Goal: Navigation & Orientation: Go to known website

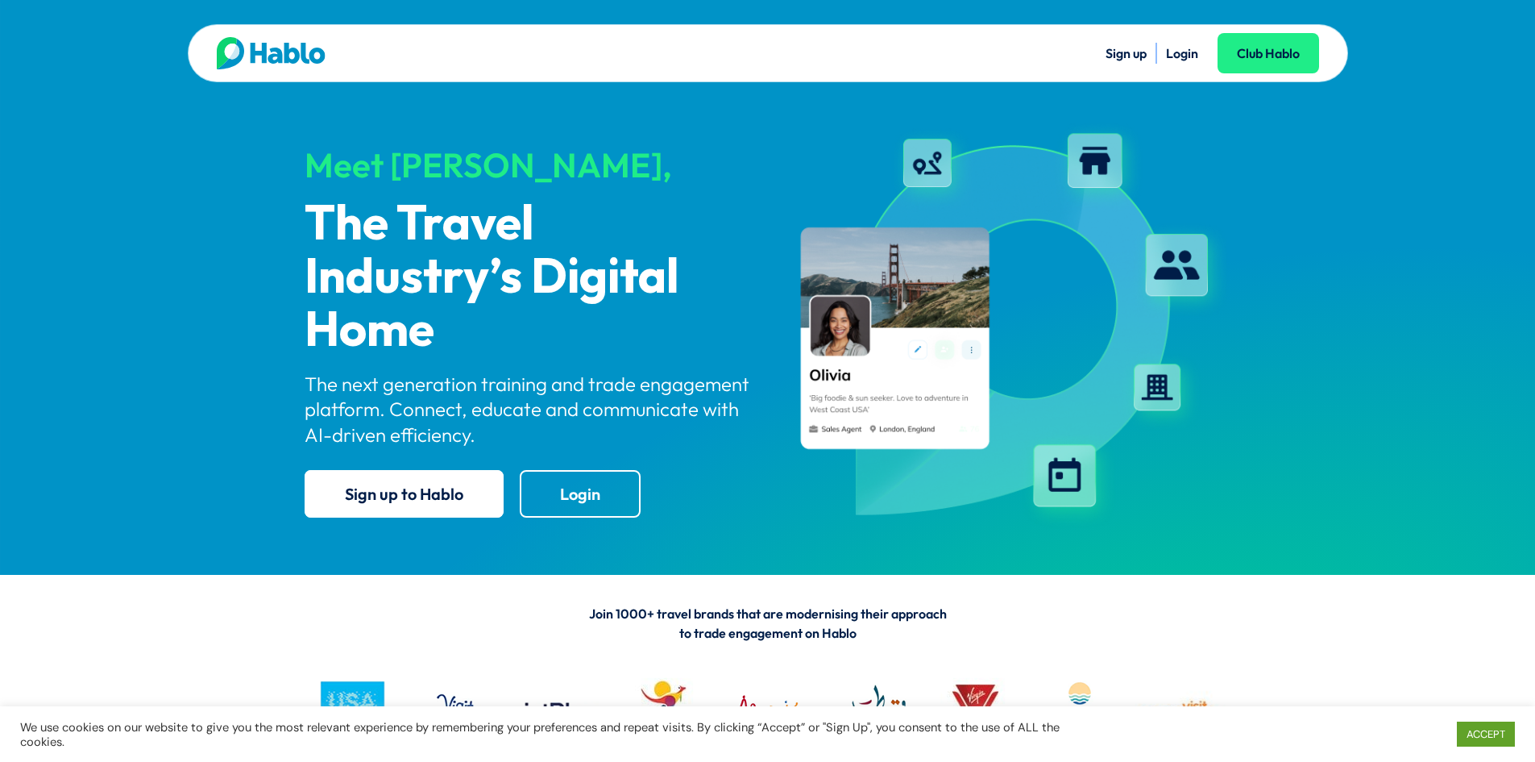
click at [1195, 52] on link "Login" at bounding box center [1182, 53] width 32 height 16
click at [1182, 56] on link "Login" at bounding box center [1182, 53] width 32 height 16
click at [1468, 735] on link "ACCEPT" at bounding box center [1486, 733] width 58 height 25
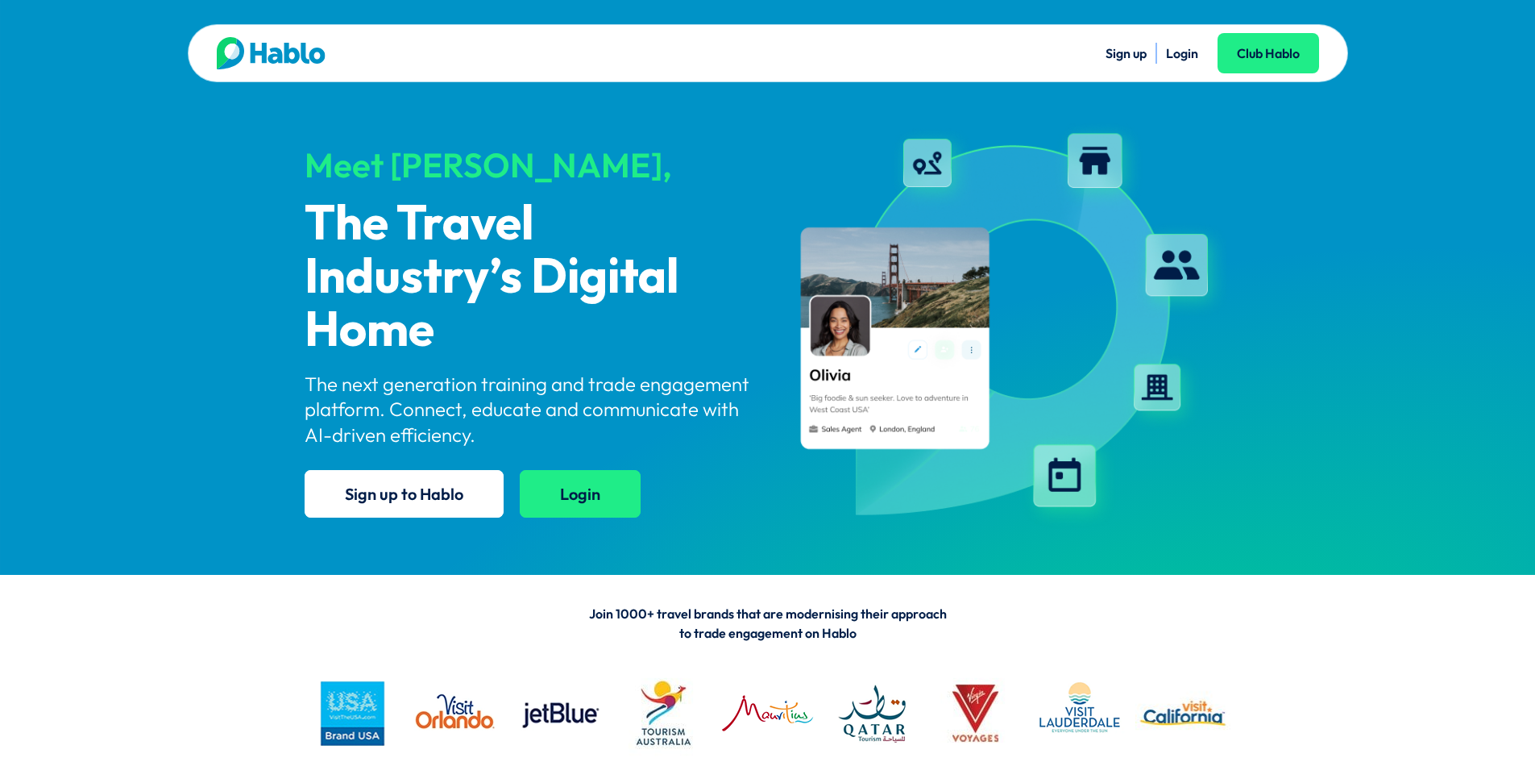
click at [602, 494] on link "Login" at bounding box center [580, 494] width 121 height 48
